Goal: Task Accomplishment & Management: Use online tool/utility

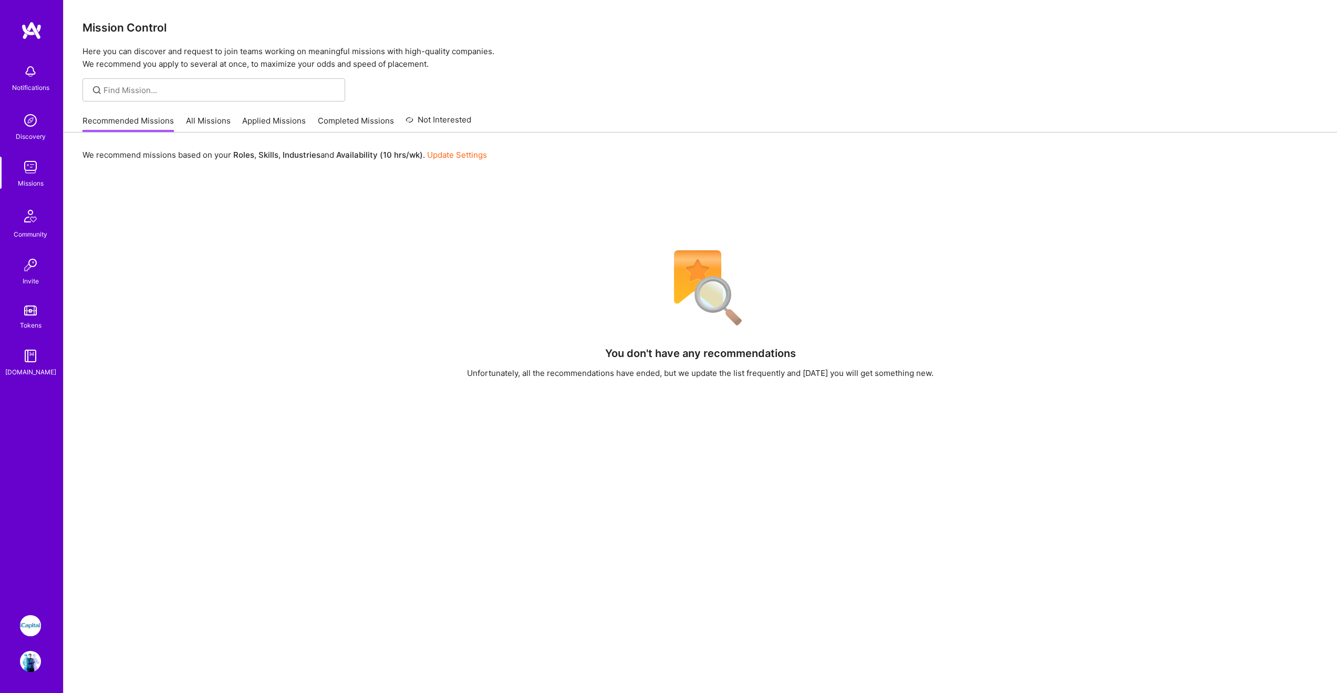
click at [39, 624] on img at bounding box center [30, 625] width 21 height 21
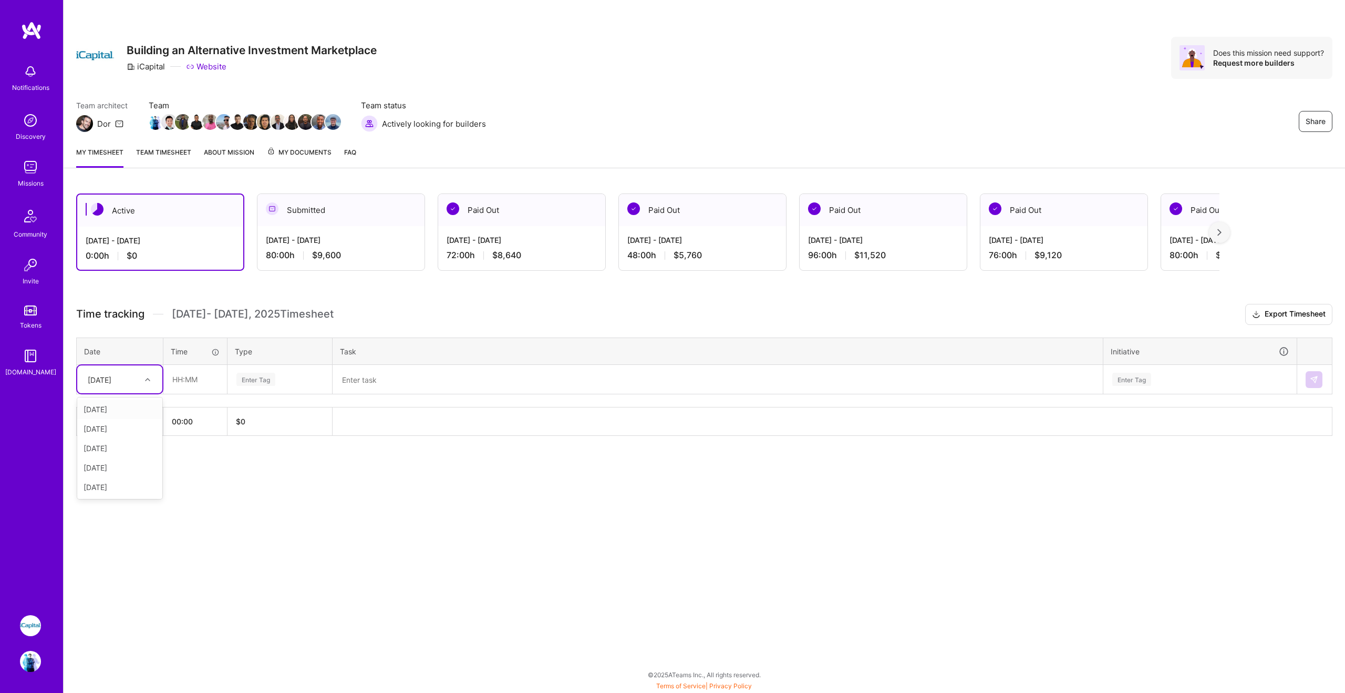
click at [147, 379] on icon at bounding box center [147, 379] width 5 height 5
click at [130, 412] on div "[DATE]" at bounding box center [119, 408] width 85 height 19
click at [205, 374] on input "text" at bounding box center [195, 379] width 63 height 28
type input "08:00"
click at [238, 381] on div "Enter Tag" at bounding box center [255, 379] width 39 height 16
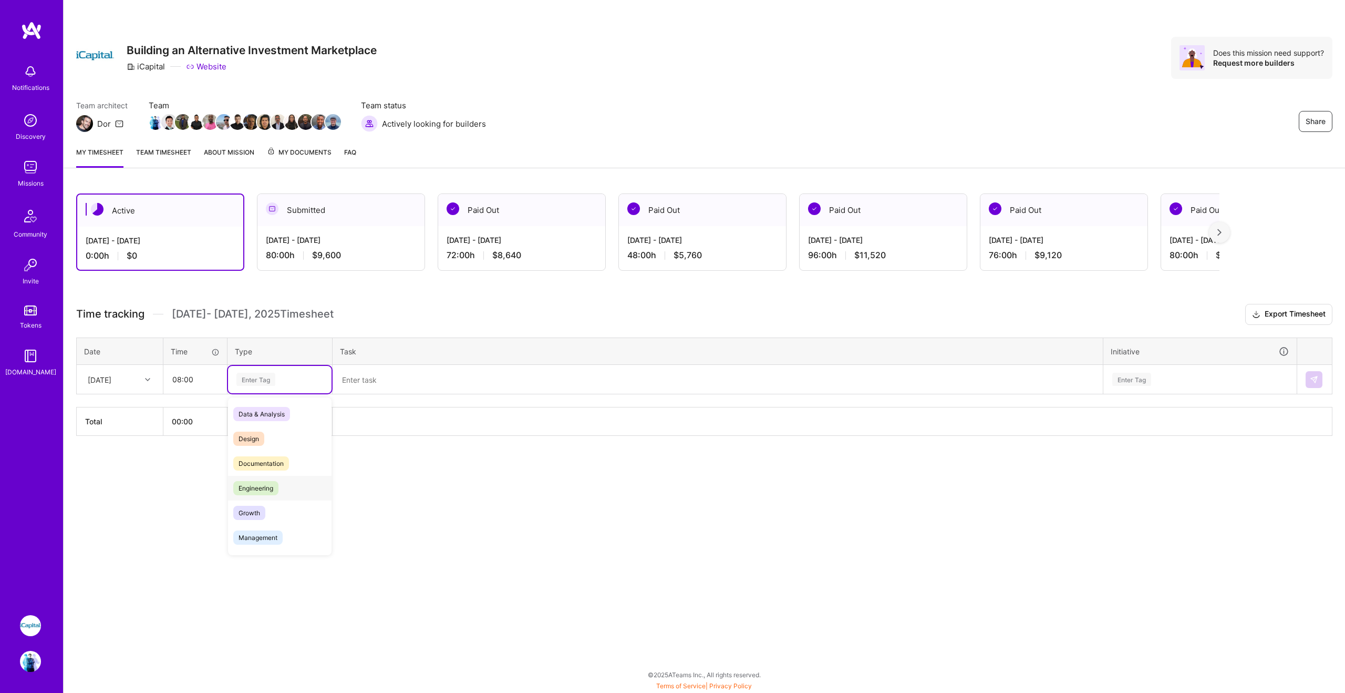
click at [290, 480] on div "Engineering" at bounding box center [280, 488] width 104 height 25
click at [388, 391] on textarea at bounding box center [718, 379] width 768 height 27
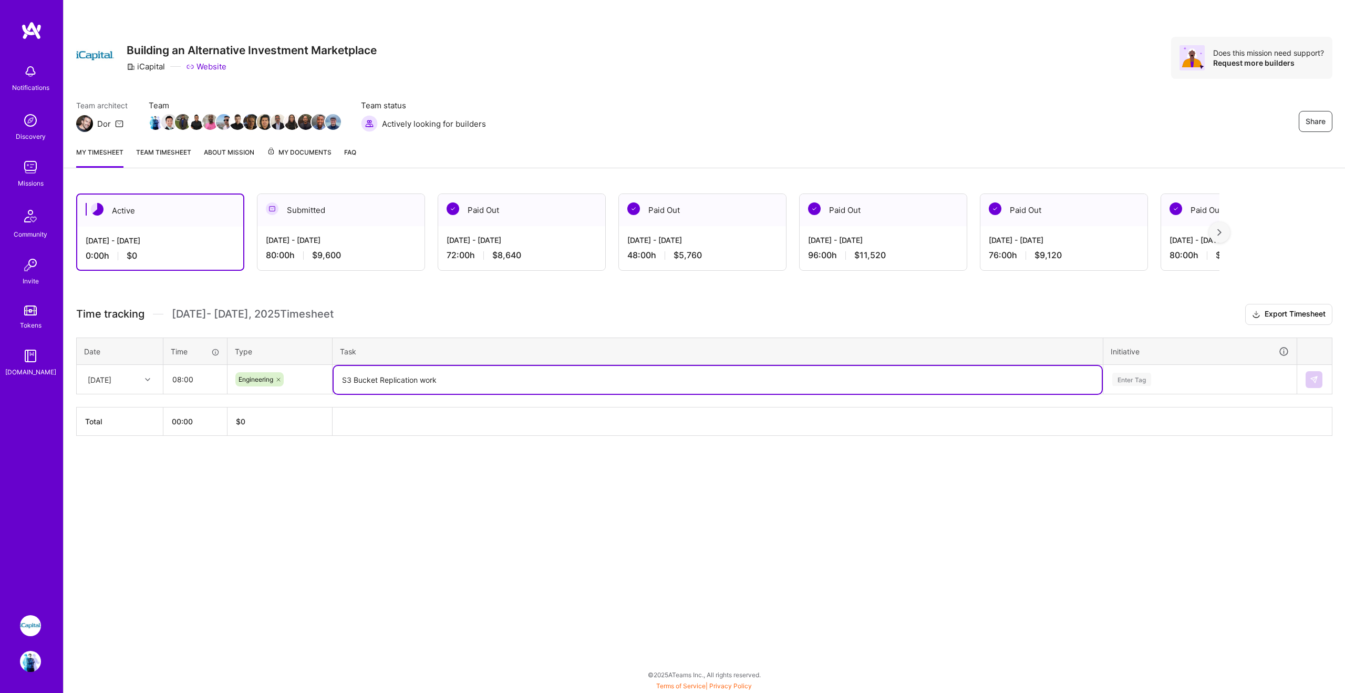
type textarea "S3 Bucket Replication work"
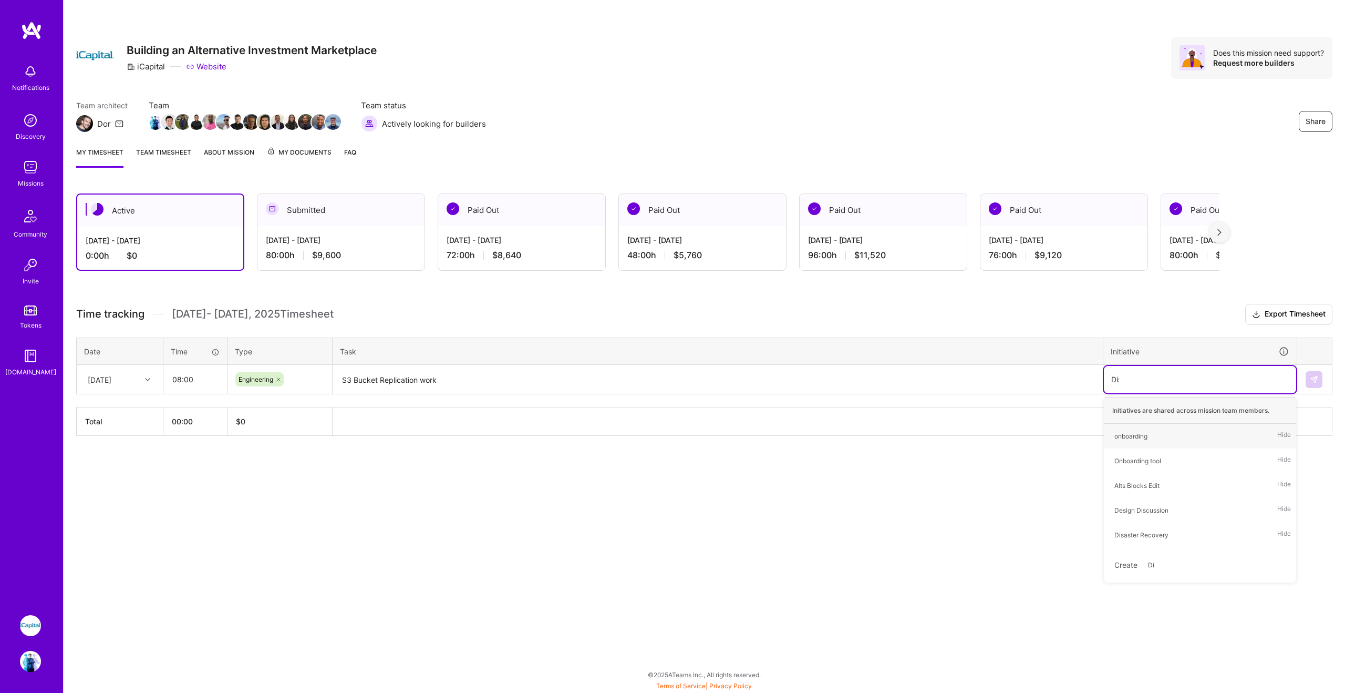
type input "Disas"
click at [1320, 379] on button at bounding box center [1314, 379] width 17 height 17
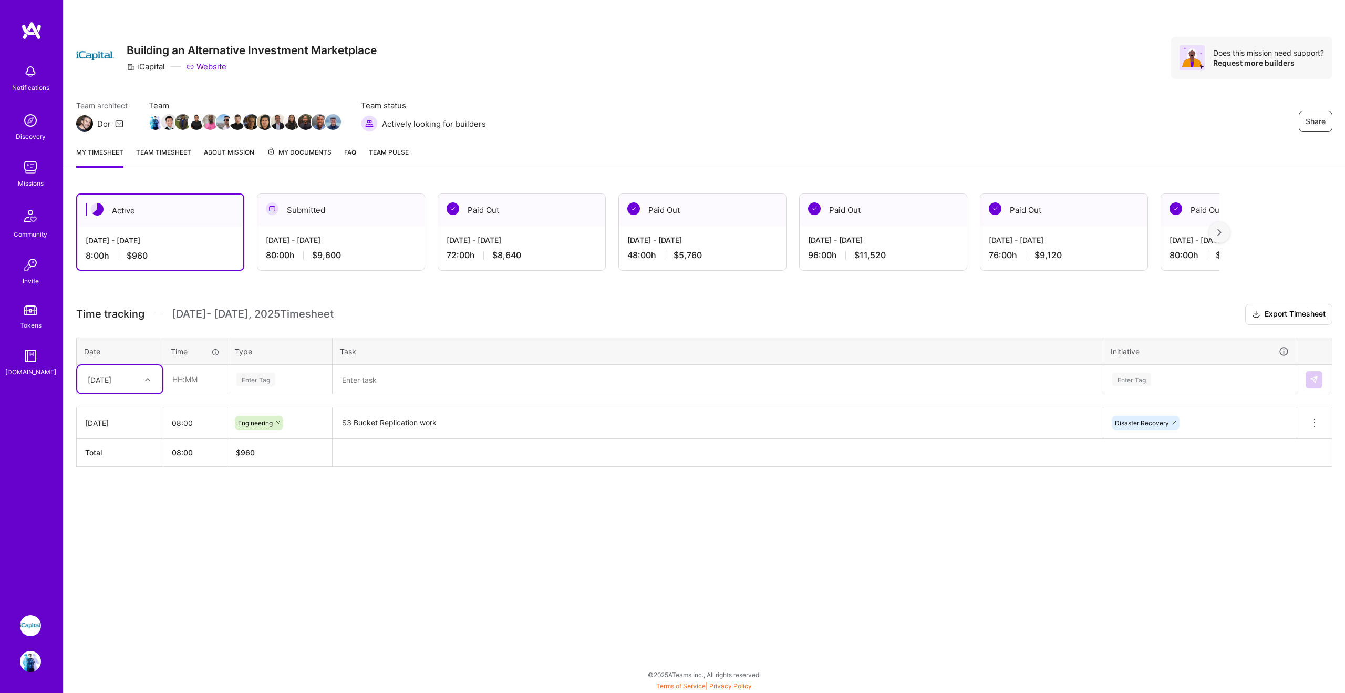
click at [139, 383] on div "[DATE]" at bounding box center [111, 378] width 58 height 17
click at [127, 416] on div "[DATE]" at bounding box center [119, 408] width 85 height 19
click at [182, 380] on input "text" at bounding box center [195, 379] width 63 height 28
type input "04:00"
click at [275, 383] on div "Enter Tag" at bounding box center [255, 379] width 39 height 16
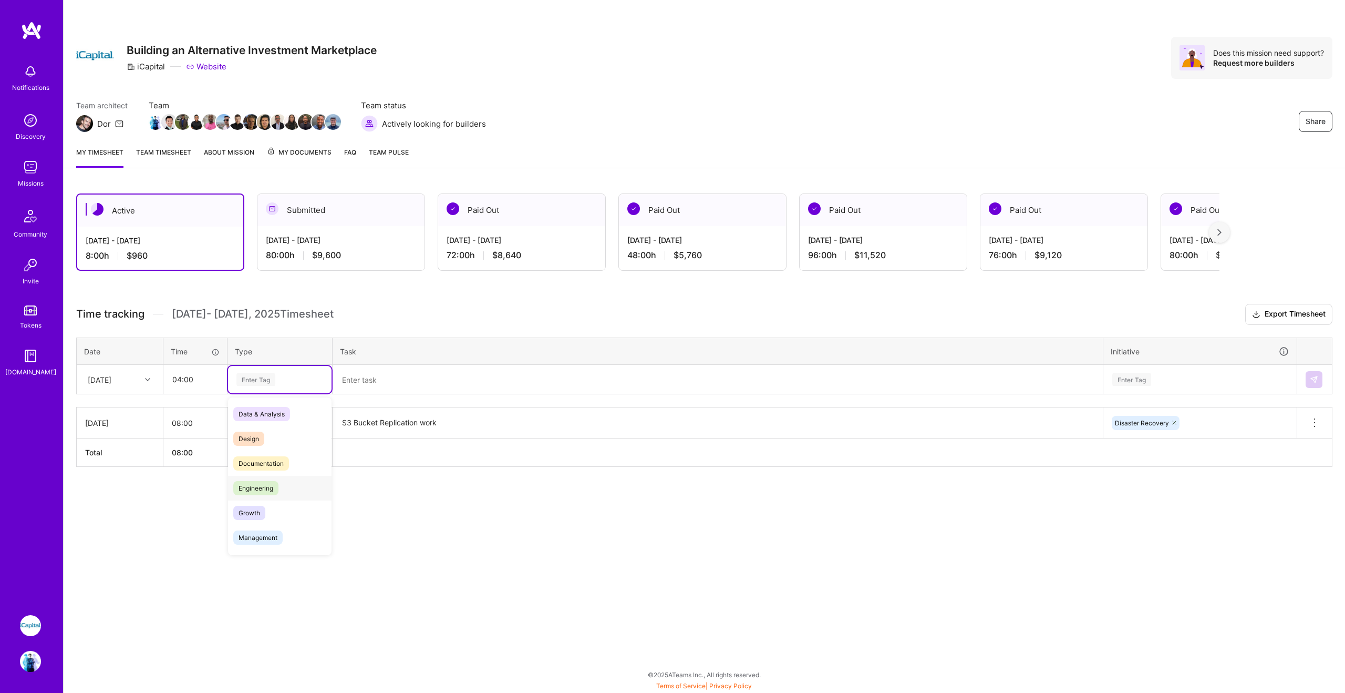
click at [284, 492] on div "Engineering" at bounding box center [280, 488] width 104 height 25
click at [385, 392] on textarea at bounding box center [718, 380] width 768 height 28
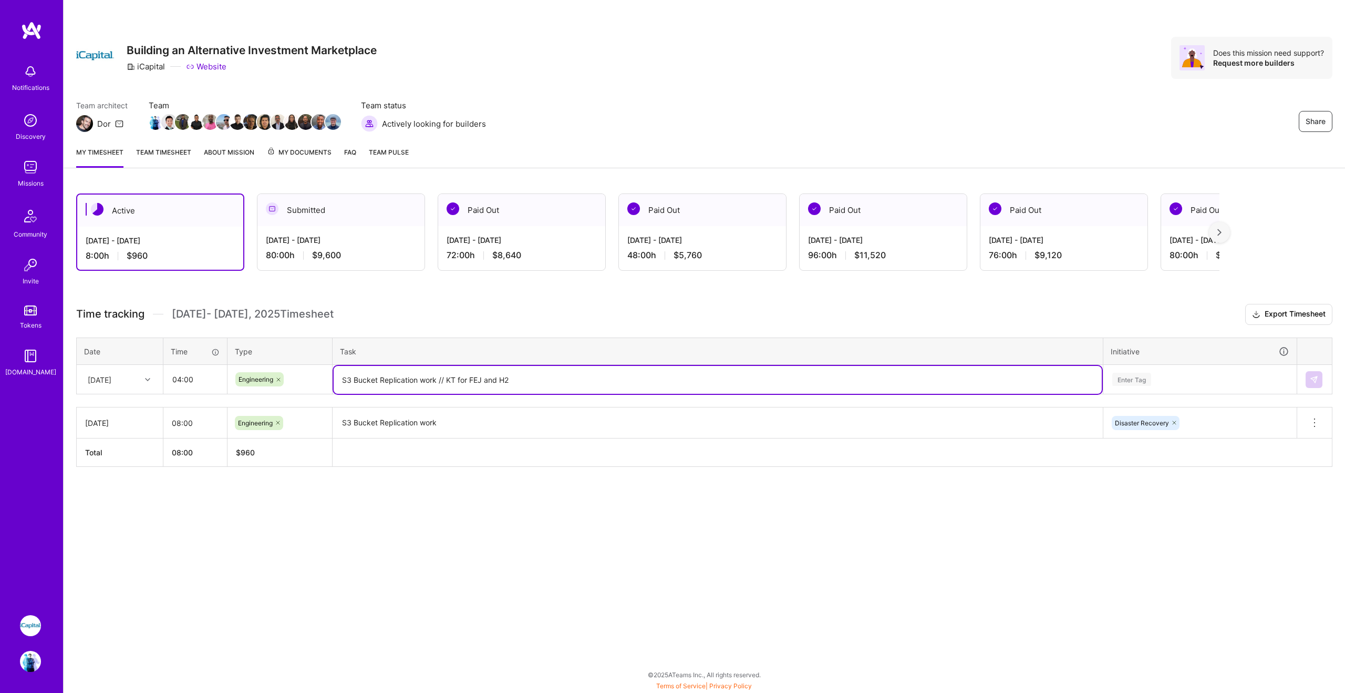
type textarea "S3 Bucket Replication work // KT for FEJ and H2"
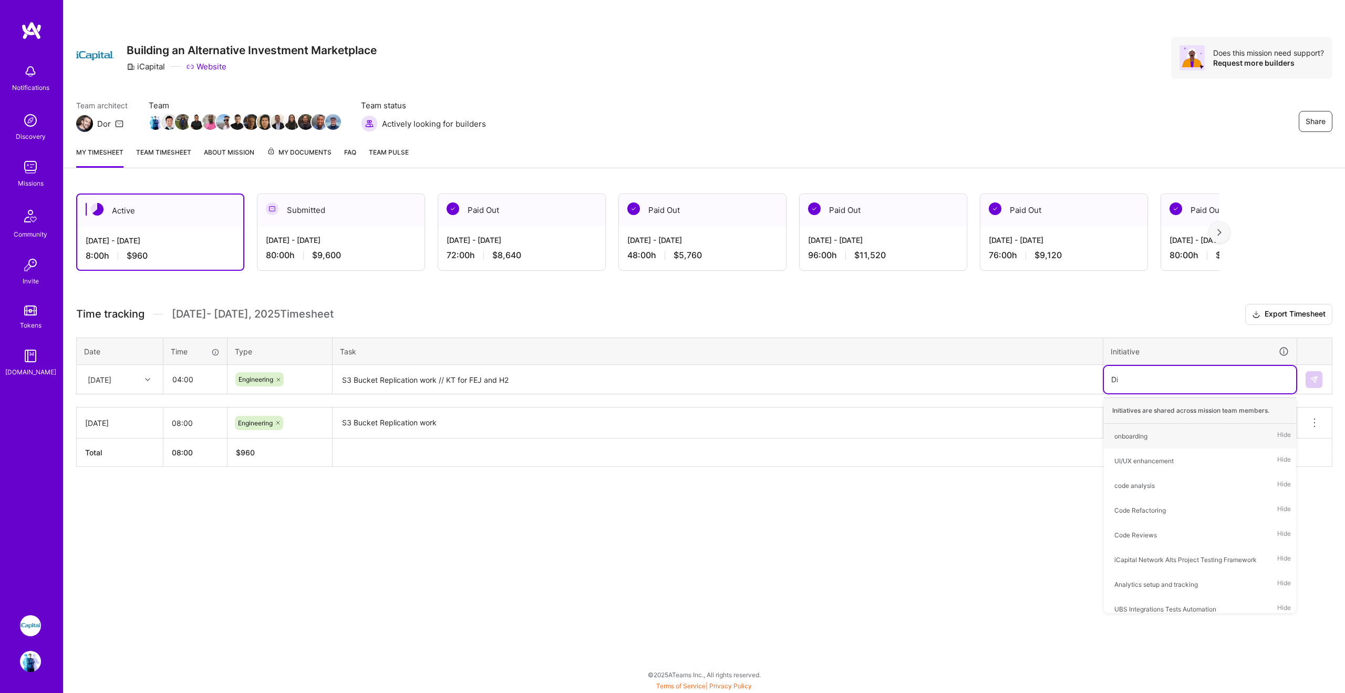
type input "Dis"
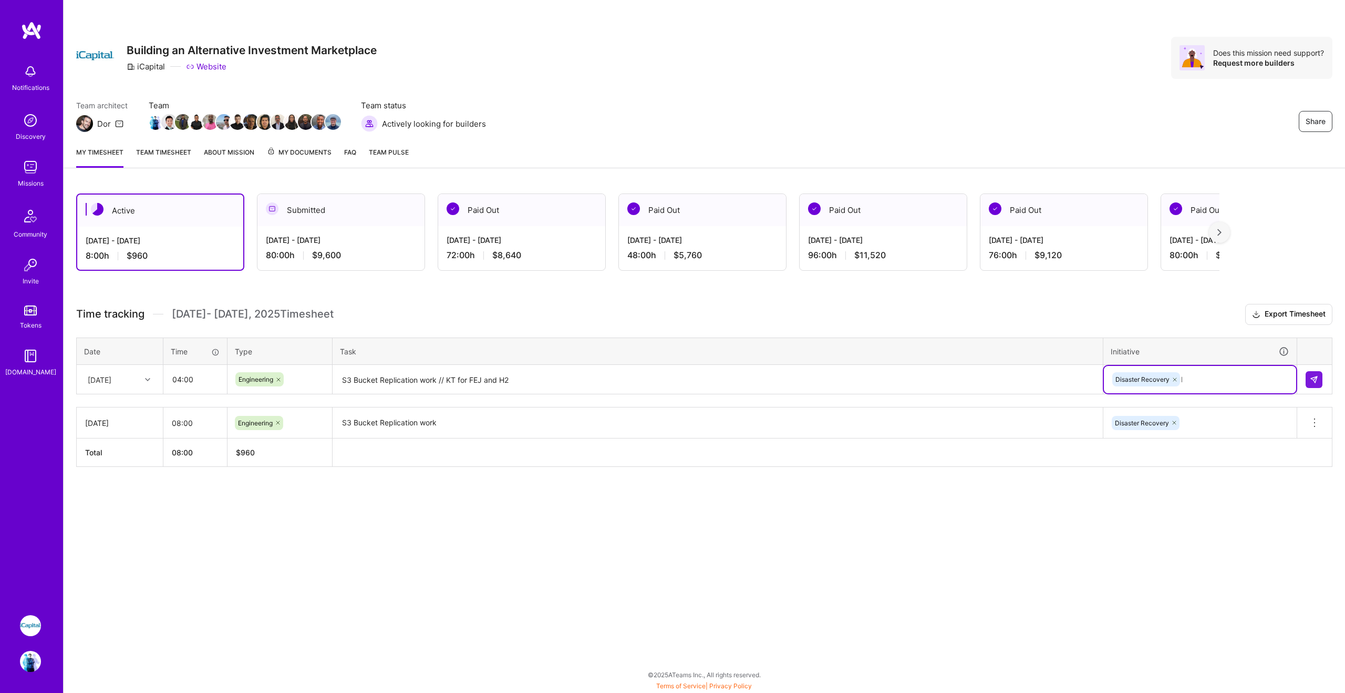
type input "Fix"
click at [1310, 380] on img at bounding box center [1314, 379] width 8 height 8
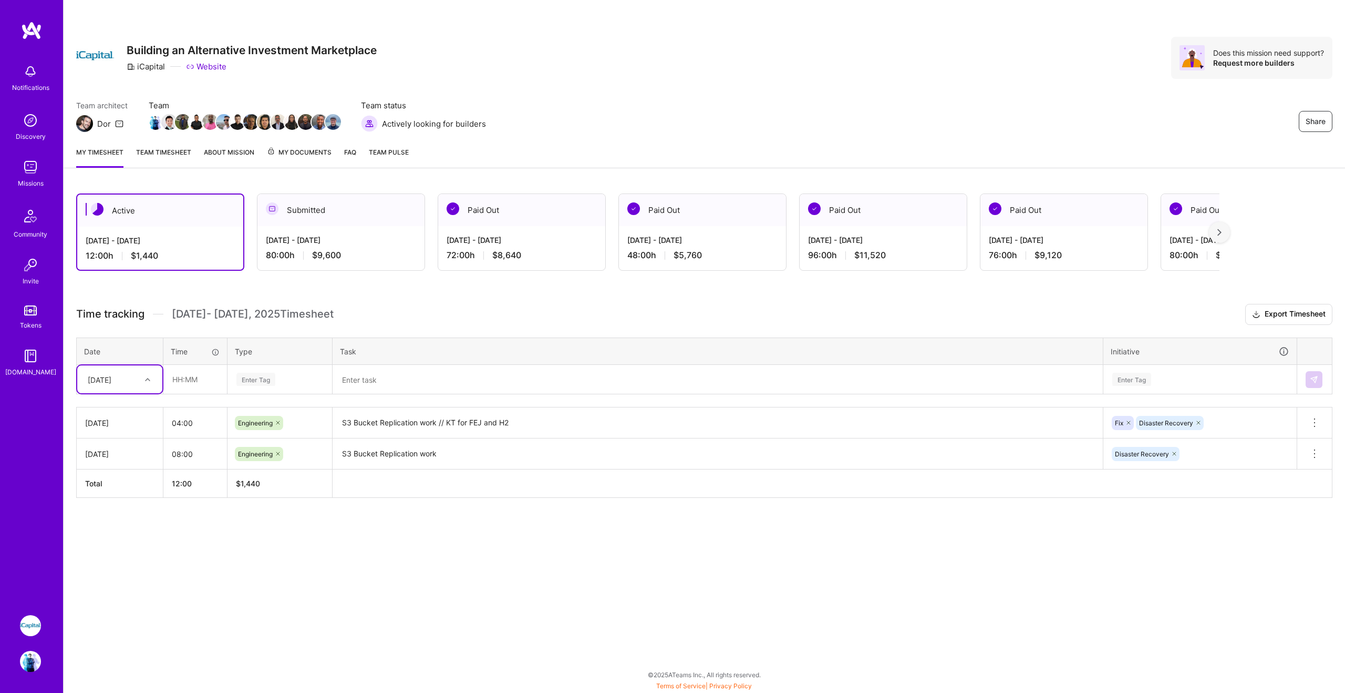
click at [704, 532] on div "Active [DATE] - [DATE] 12:00 h $1,440 Submitted [DATE] - [DATE] 80:00 h $9,600 …" at bounding box center [705, 365] width 1282 height 368
click at [401, 546] on div "Active [DATE] - [DATE] 12:00 h $1,440 Submitted [DATE] - [DATE] 80:00 h $9,600 …" at bounding box center [705, 365] width 1282 height 368
